Goal: Task Accomplishment & Management: Manage account settings

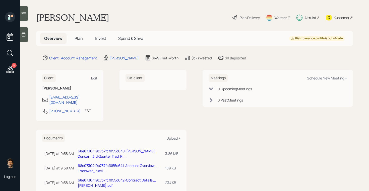
click at [96, 38] on span "Invest" at bounding box center [100, 39] width 11 height 6
